Goal: Check status: Check status

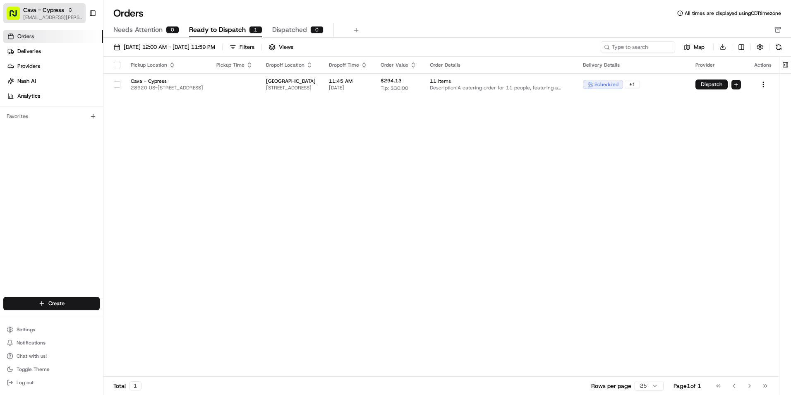
click at [71, 16] on span "[EMAIL_ADDRESS][PERSON_NAME][DOMAIN_NAME]" at bounding box center [52, 17] width 59 height 7
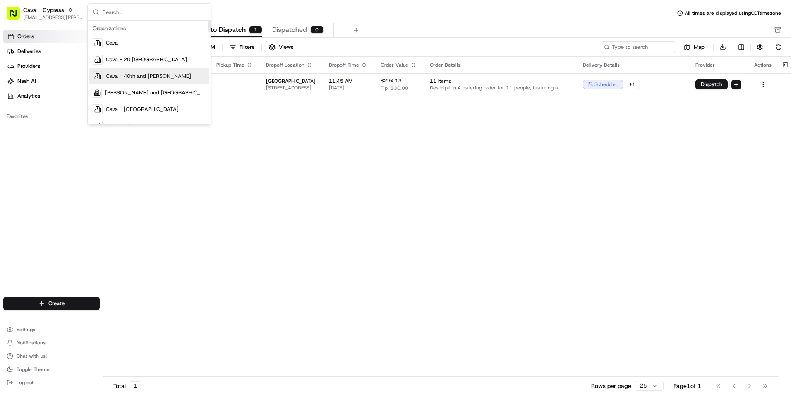
click at [158, 77] on span "Cava - 40th and [PERSON_NAME]" at bounding box center [148, 75] width 85 height 7
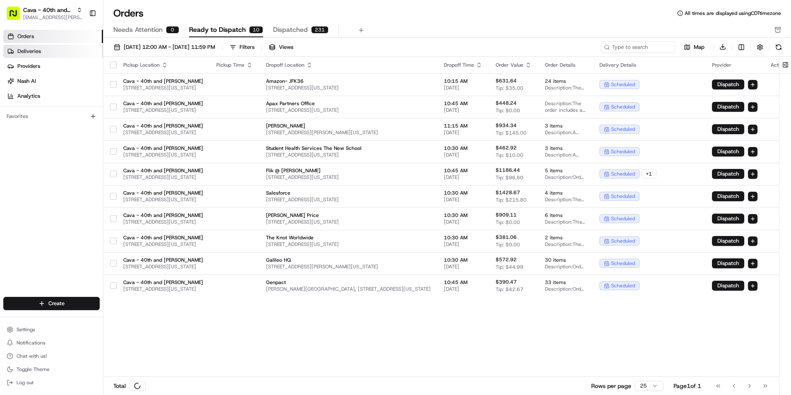
click at [36, 53] on span "Deliveries" at bounding box center [29, 51] width 24 height 7
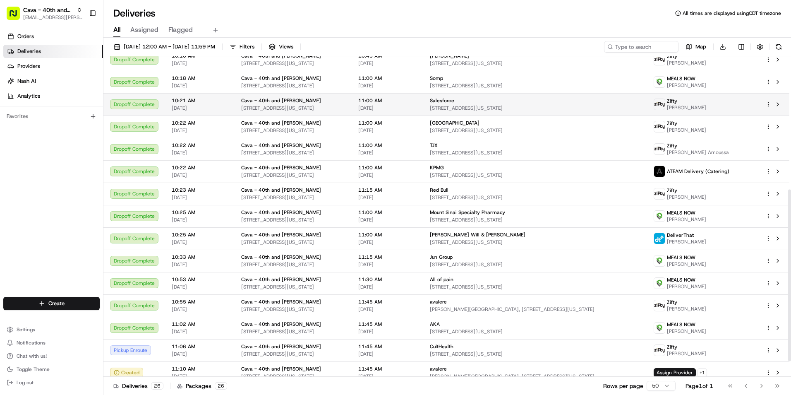
scroll to position [278, 0]
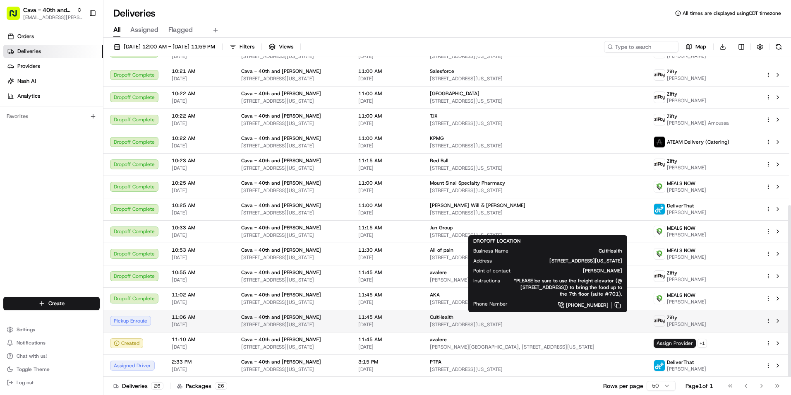
click at [472, 324] on span "[STREET_ADDRESS][US_STATE]" at bounding box center [535, 324] width 211 height 7
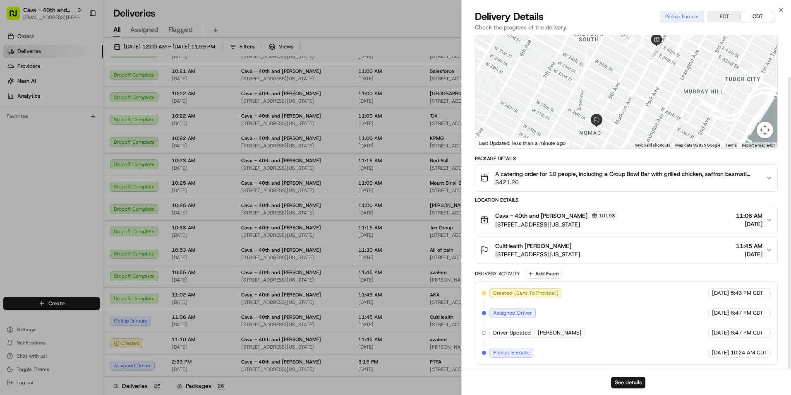
scroll to position [49, 0]
click at [728, 17] on button "EDT" at bounding box center [724, 16] width 33 height 11
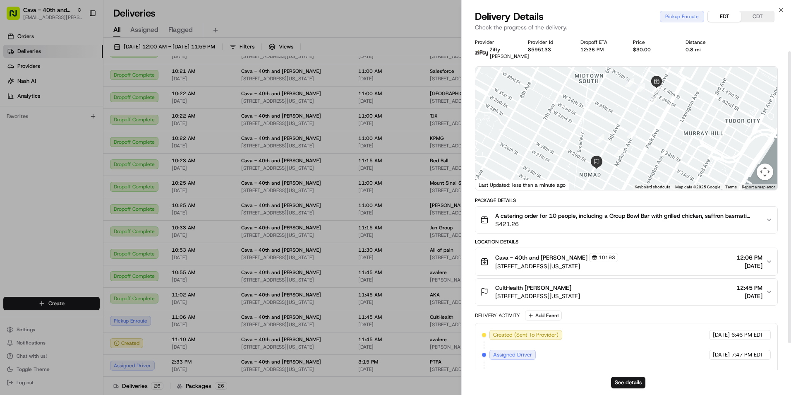
scroll to position [0, 0]
click at [782, 10] on icon "button" at bounding box center [781, 10] width 7 height 7
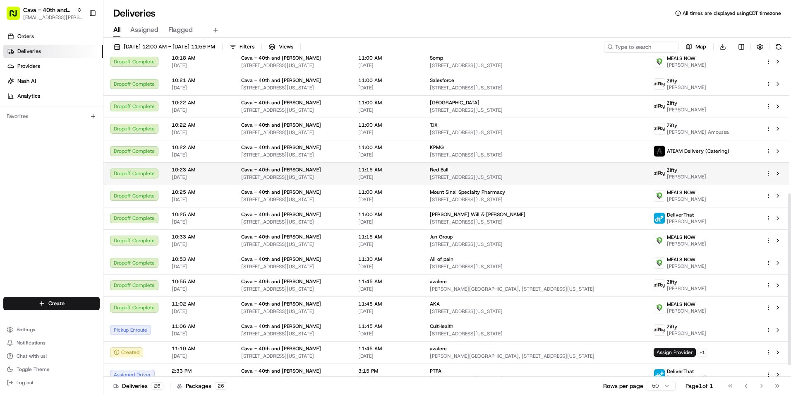
scroll to position [278, 0]
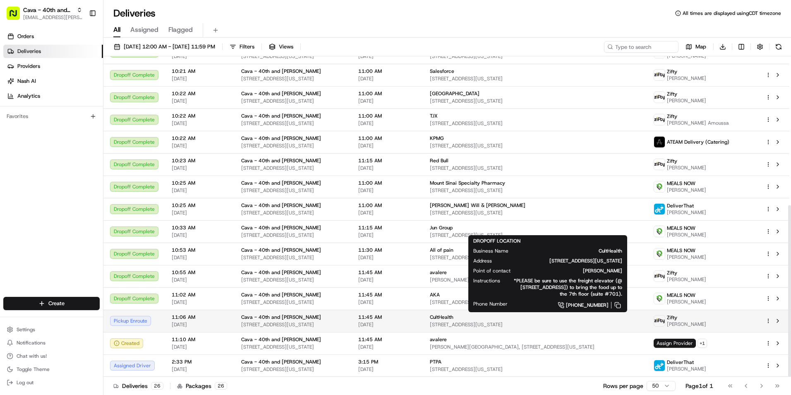
click at [462, 321] on span "[STREET_ADDRESS][US_STATE]" at bounding box center [535, 324] width 211 height 7
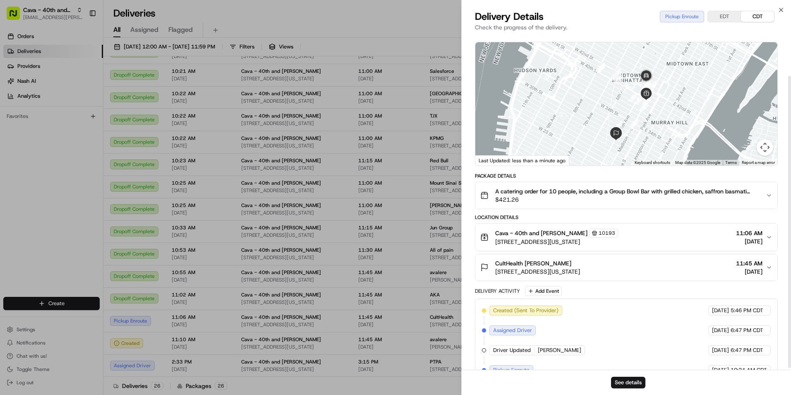
scroll to position [49, 0]
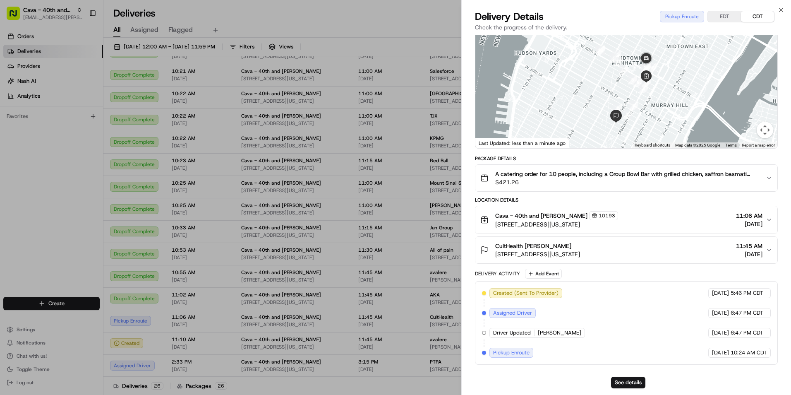
click at [712, 18] on button "EDT" at bounding box center [724, 16] width 33 height 11
click at [752, 17] on button "CDT" at bounding box center [757, 16] width 33 height 11
click at [727, 21] on button "EDT" at bounding box center [724, 16] width 33 height 11
click at [757, 19] on button "CDT" at bounding box center [757, 16] width 33 height 11
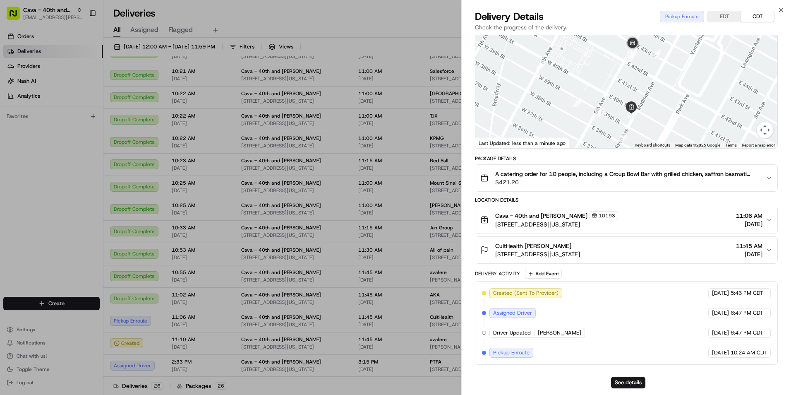
drag, startPoint x: 666, startPoint y: 71, endPoint x: 660, endPoint y: 121, distance: 50.0
click at [660, 121] on div at bounding box center [626, 86] width 302 height 123
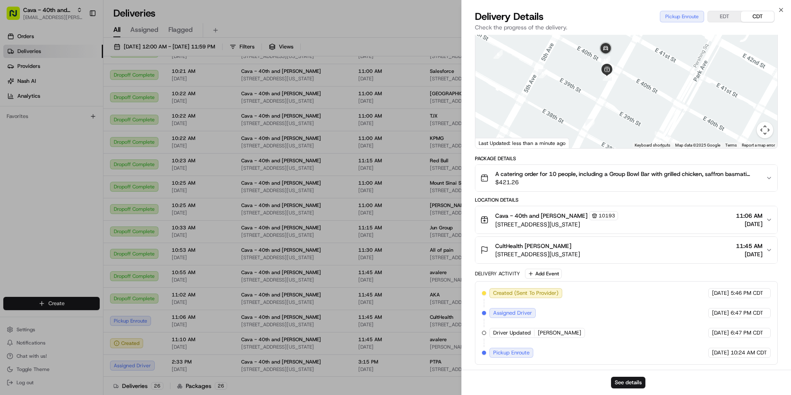
drag, startPoint x: 635, startPoint y: 78, endPoint x: 635, endPoint y: 99, distance: 21.1
click at [635, 99] on div at bounding box center [626, 86] width 302 height 123
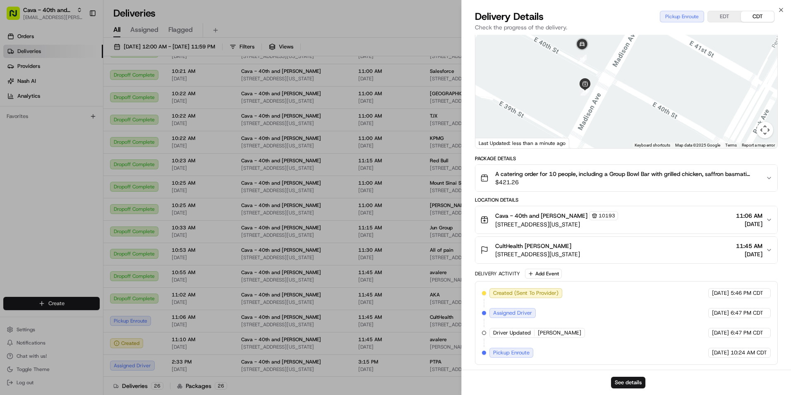
drag, startPoint x: 630, startPoint y: 77, endPoint x: 637, endPoint y: 105, distance: 28.9
click at [637, 105] on div at bounding box center [626, 86] width 302 height 123
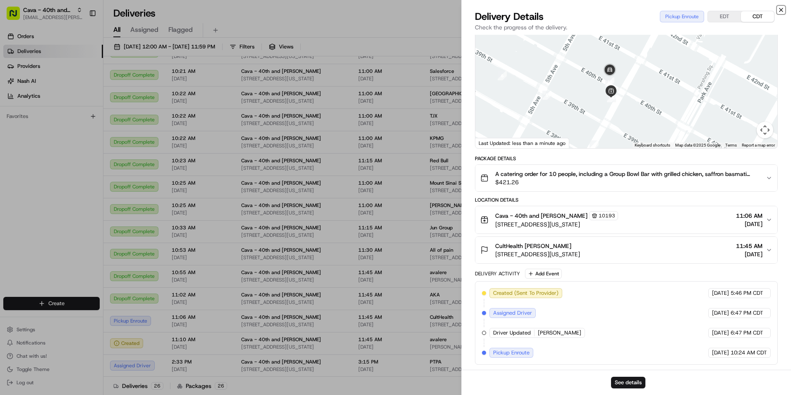
click at [779, 10] on icon "button" at bounding box center [781, 10] width 7 height 7
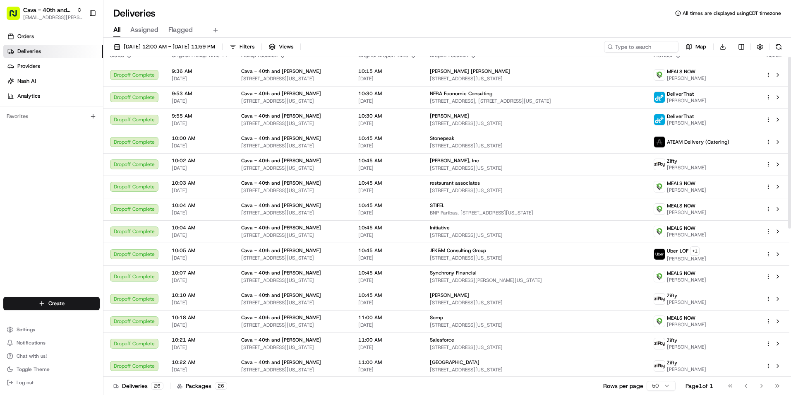
scroll to position [0, 0]
